Goal: Task Accomplishment & Management: Use online tool/utility

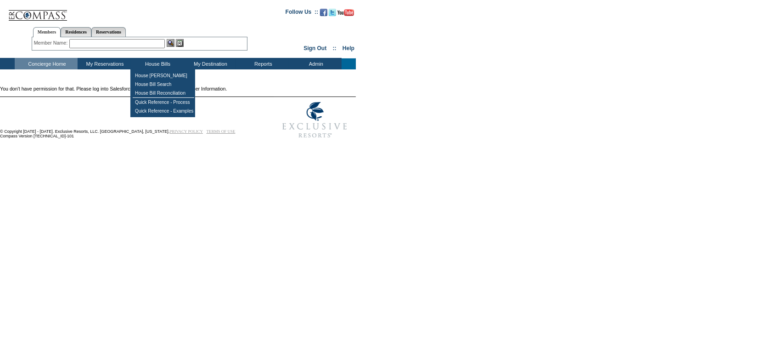
click at [169, 68] on td "House Bills" at bounding box center [156, 63] width 53 height 11
click at [148, 62] on td "House Bills" at bounding box center [156, 63] width 53 height 11
click at [148, 78] on td "House [PERSON_NAME]" at bounding box center [164, 75] width 62 height 9
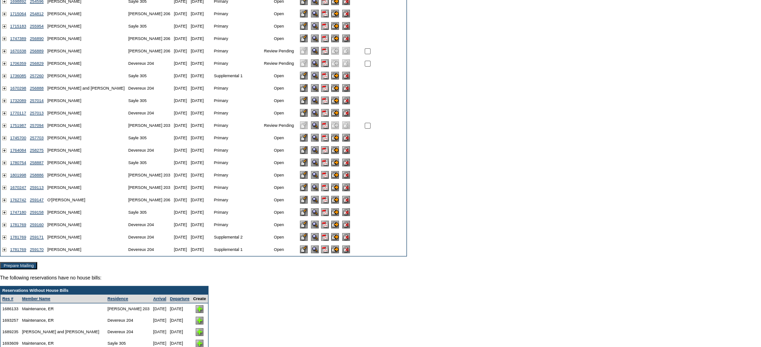
scroll to position [112, 0]
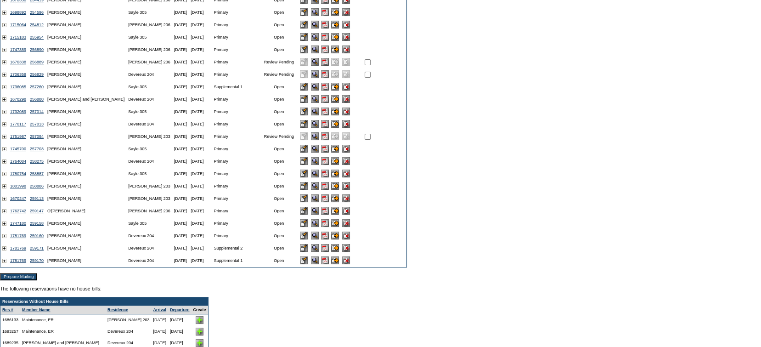
click at [311, 239] on input "image" at bounding box center [315, 235] width 8 height 8
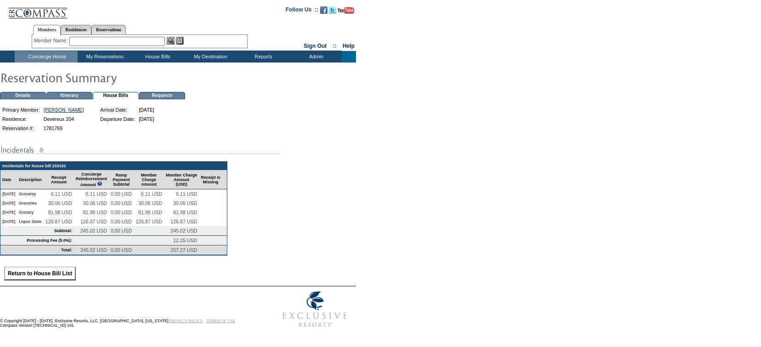
scroll to position [11, 0]
click at [69, 241] on td "Processing Fee (5.0%):" at bounding box center [36, 241] width 73 height 10
click at [40, 162] on td "Incidentals for house bill 259160" at bounding box center [113, 166] width 226 height 8
click at [160, 92] on td "Requests" at bounding box center [162, 95] width 46 height 7
click at [159, 91] on form "Follow Us ::" at bounding box center [380, 166] width 761 height 332
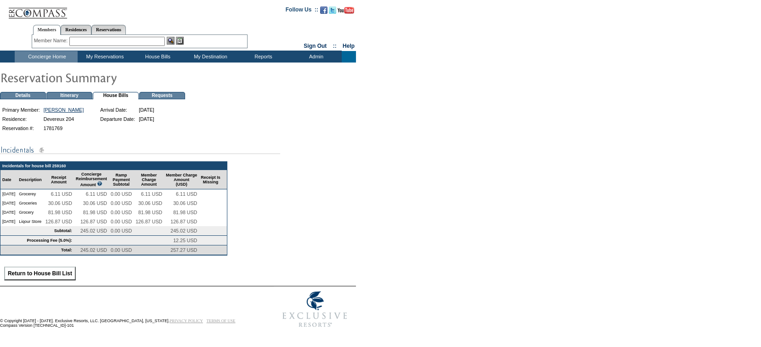
click at [159, 92] on td "Requests" at bounding box center [162, 95] width 46 height 7
click at [148, 92] on td "Requests" at bounding box center [162, 95] width 46 height 7
click at [124, 92] on td "House Bills" at bounding box center [116, 95] width 46 height 7
click at [73, 92] on td "Itinerary" at bounding box center [69, 95] width 46 height 7
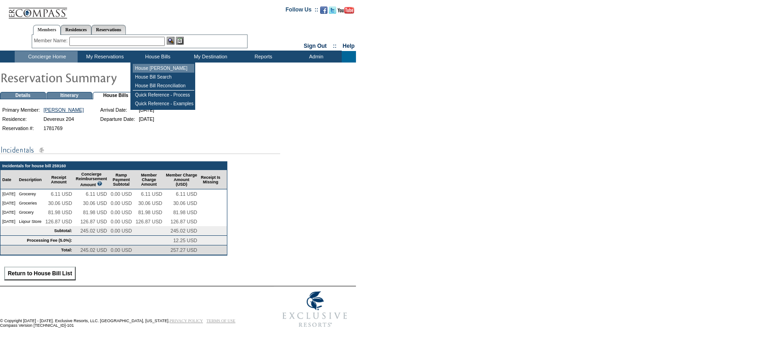
click at [155, 64] on td "House [PERSON_NAME]" at bounding box center [164, 68] width 62 height 9
